Goal: Information Seeking & Learning: Learn about a topic

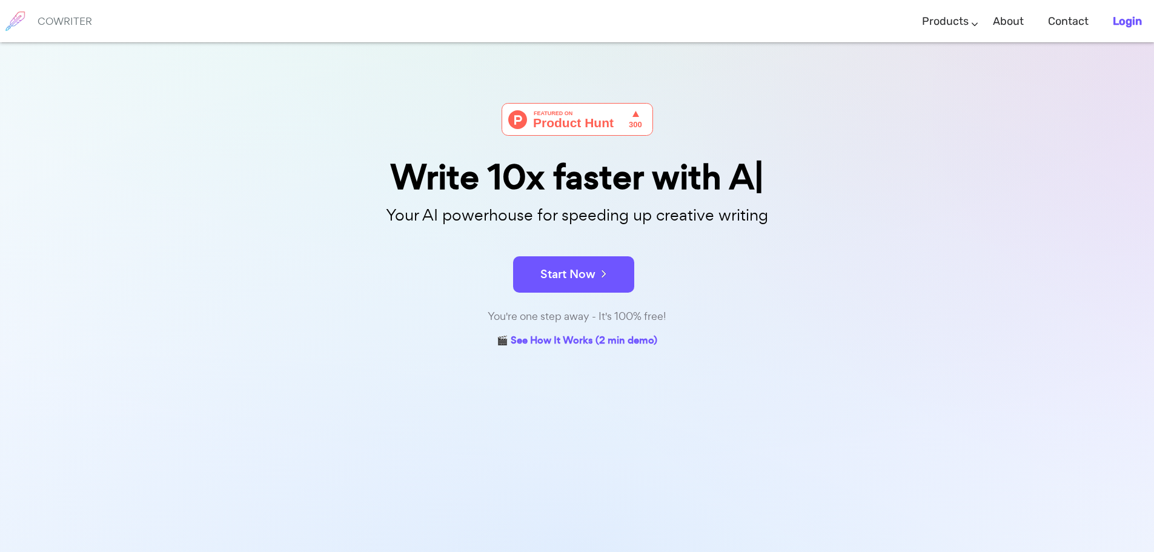
click at [1123, 22] on b "Login" at bounding box center [1127, 21] width 29 height 13
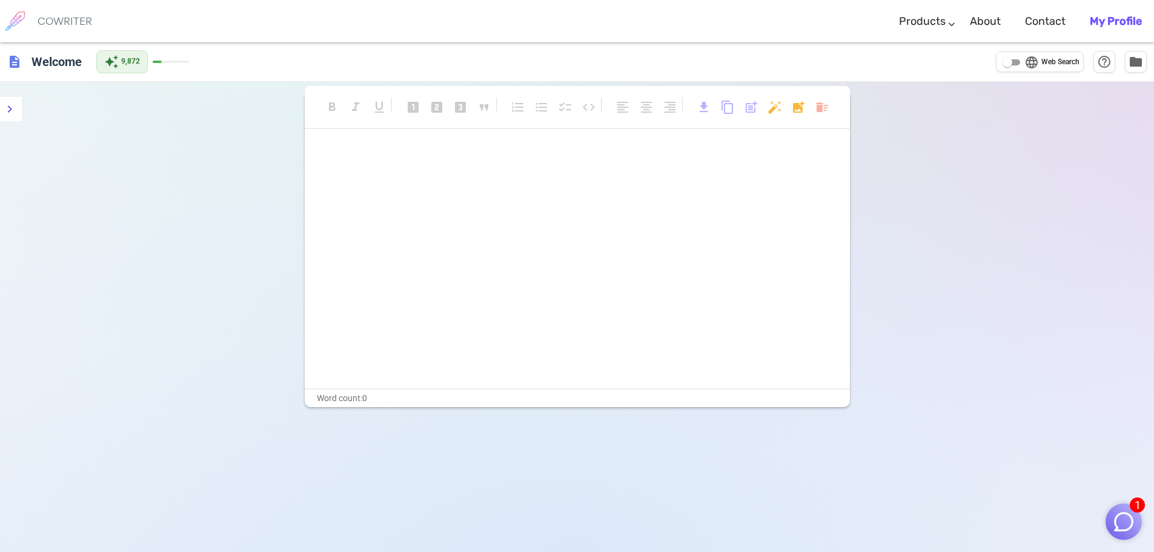
click at [1123, 522] on img "button" at bounding box center [1123, 521] width 23 height 23
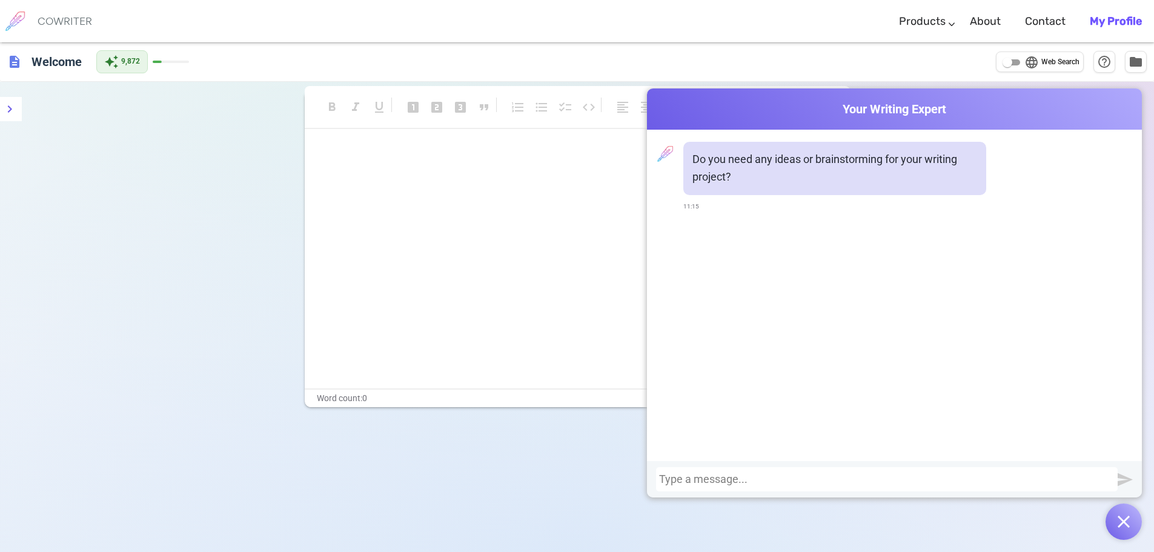
click at [519, 268] on div "﻿ ﻿" at bounding box center [577, 267] width 545 height 242
click at [1128, 528] on button "button" at bounding box center [1124, 521] width 36 height 36
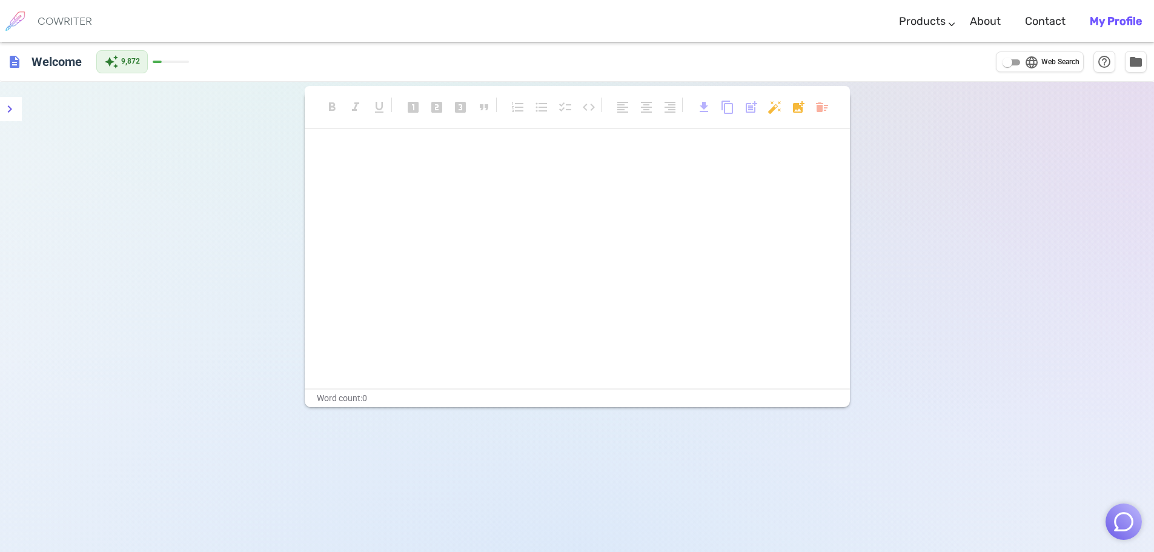
click at [514, 214] on div "﻿ ﻿" at bounding box center [577, 267] width 545 height 242
click at [586, 197] on div "﻿ ﻿" at bounding box center [577, 267] width 545 height 242
click at [399, 167] on div "﻿ ﻿" at bounding box center [577, 166] width 515 height 40
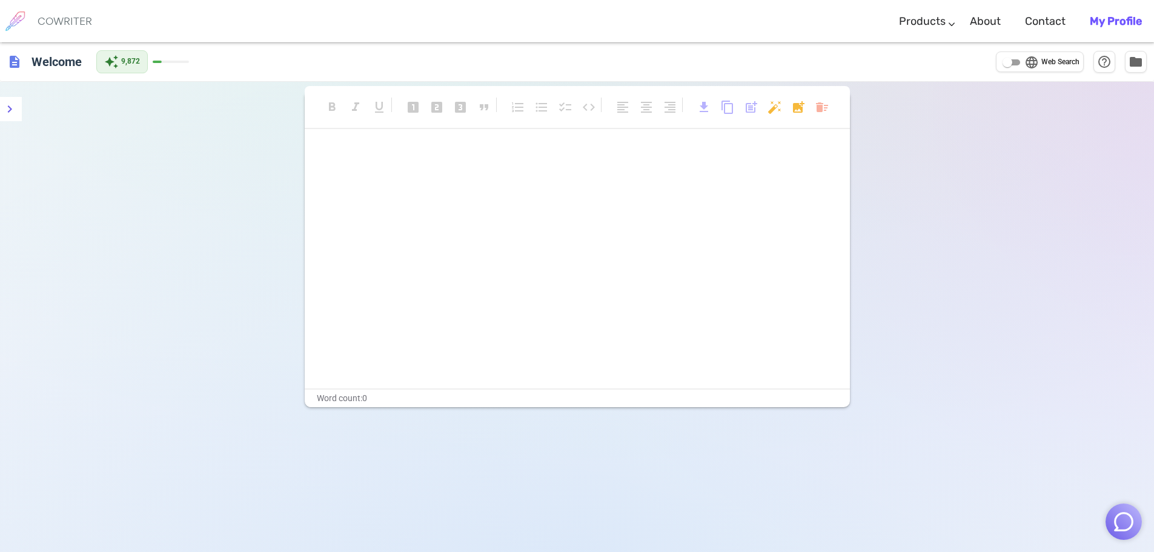
click at [399, 167] on div "﻿ ﻿" at bounding box center [577, 166] width 515 height 40
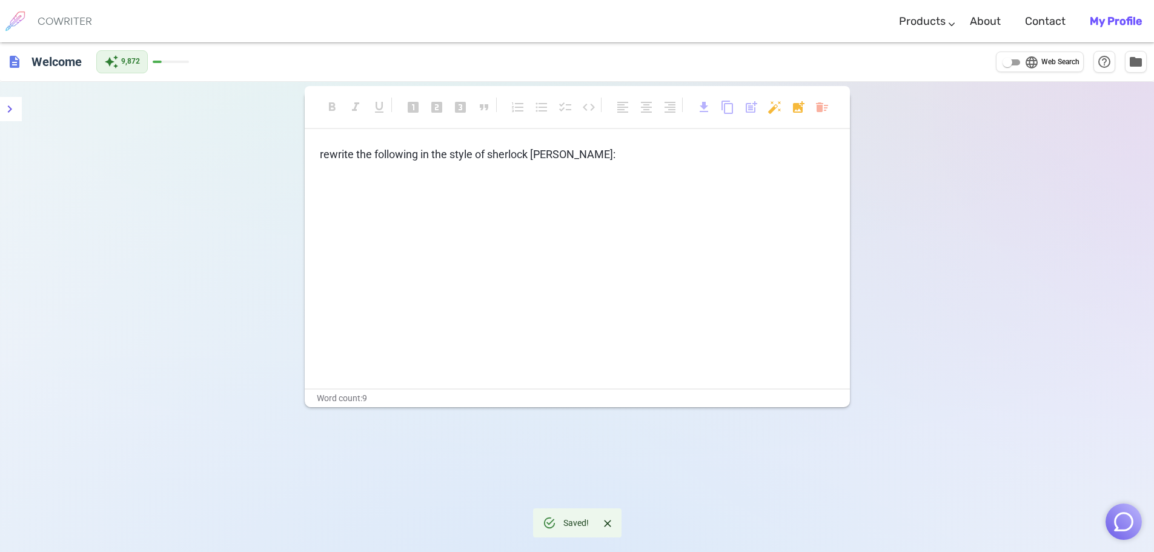
drag, startPoint x: 534, startPoint y: 151, endPoint x: 477, endPoint y: 201, distance: 74.7
click at [477, 201] on p "﻿" at bounding box center [577, 199] width 515 height 18
click at [5, 113] on icon "menu" at bounding box center [9, 109] width 15 height 15
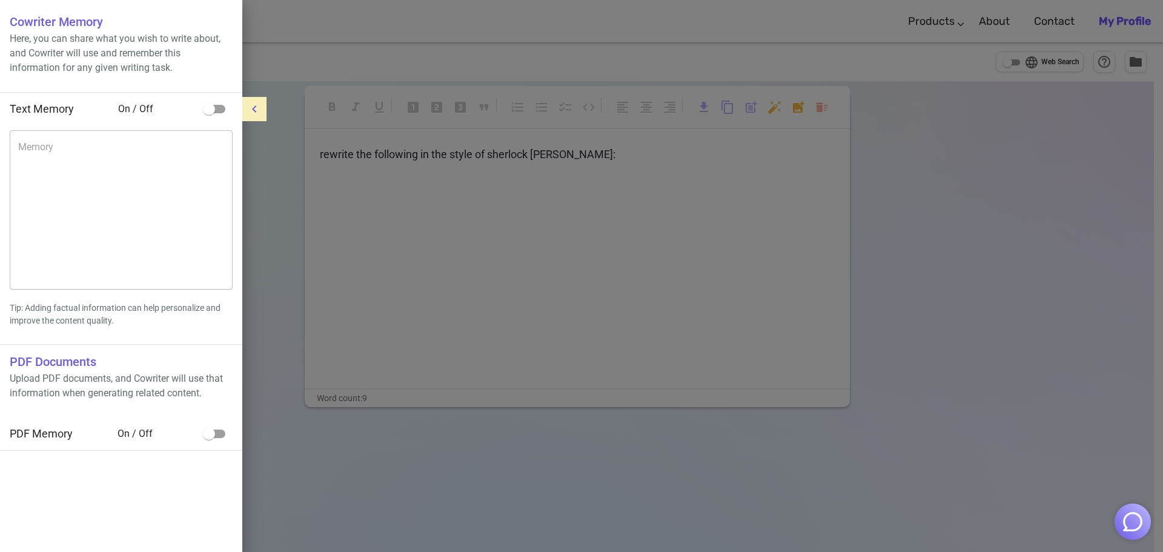
click at [336, 219] on div at bounding box center [581, 276] width 1163 height 552
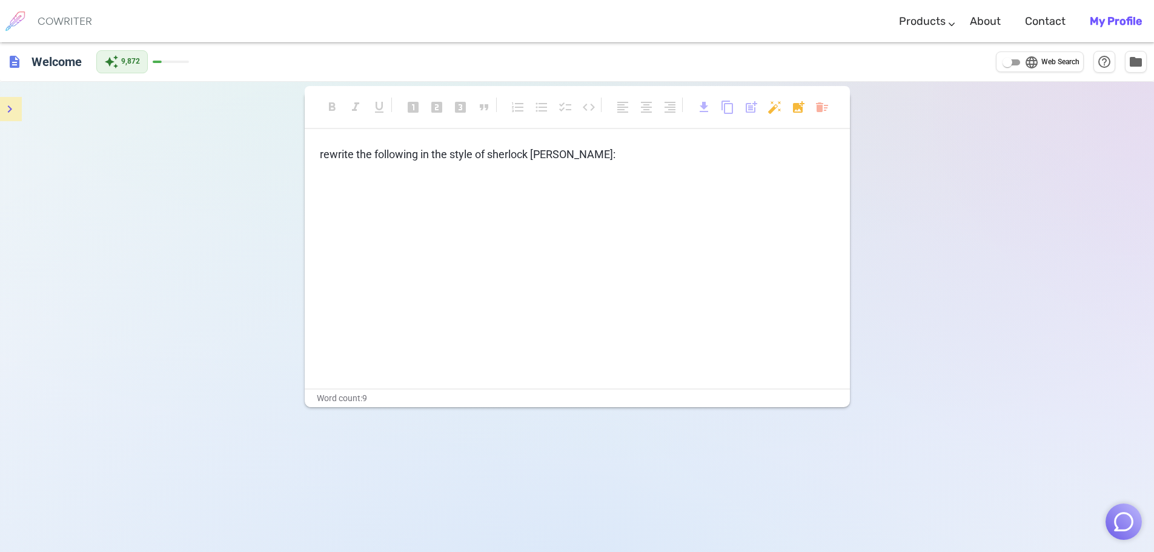
click at [344, 204] on p "﻿" at bounding box center [577, 199] width 515 height 18
